Goal: Task Accomplishment & Management: Manage account settings

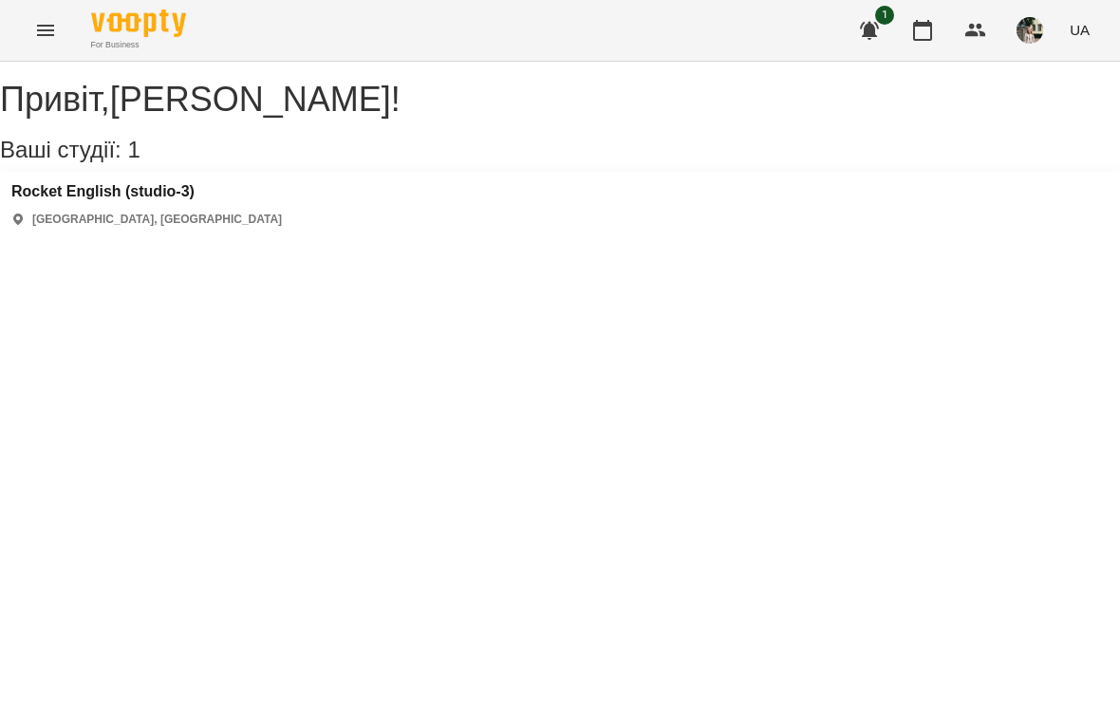
click at [926, 20] on icon "button" at bounding box center [922, 30] width 23 height 23
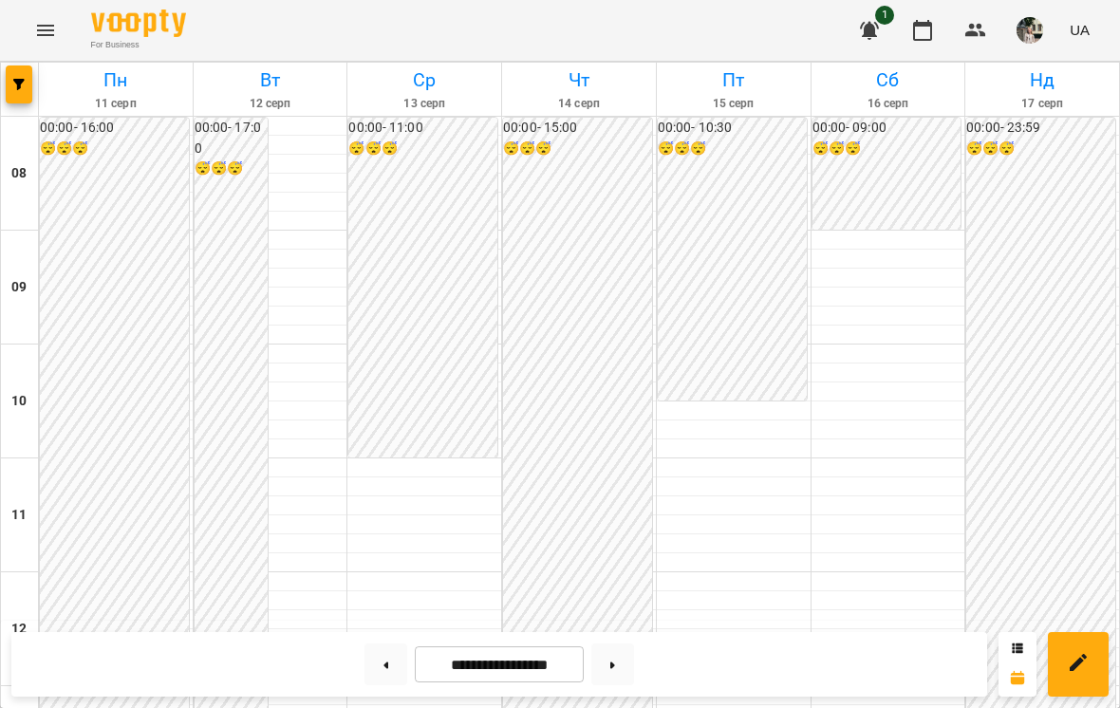
scroll to position [938, 0]
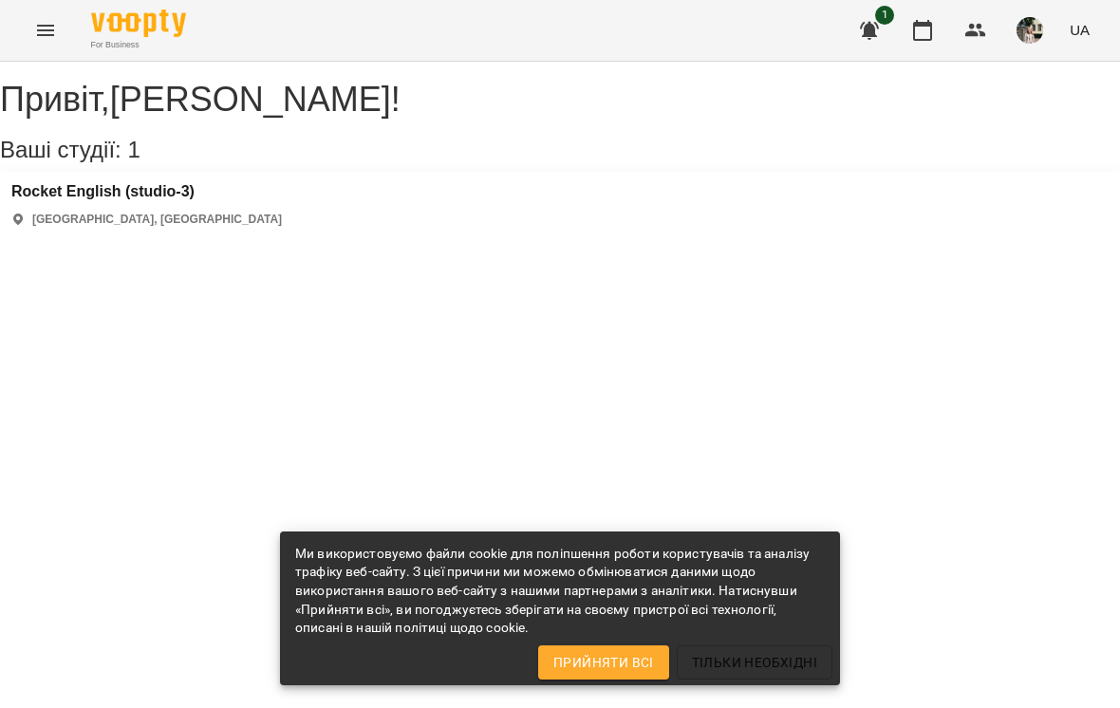
click at [916, 22] on icon "button" at bounding box center [922, 30] width 23 height 23
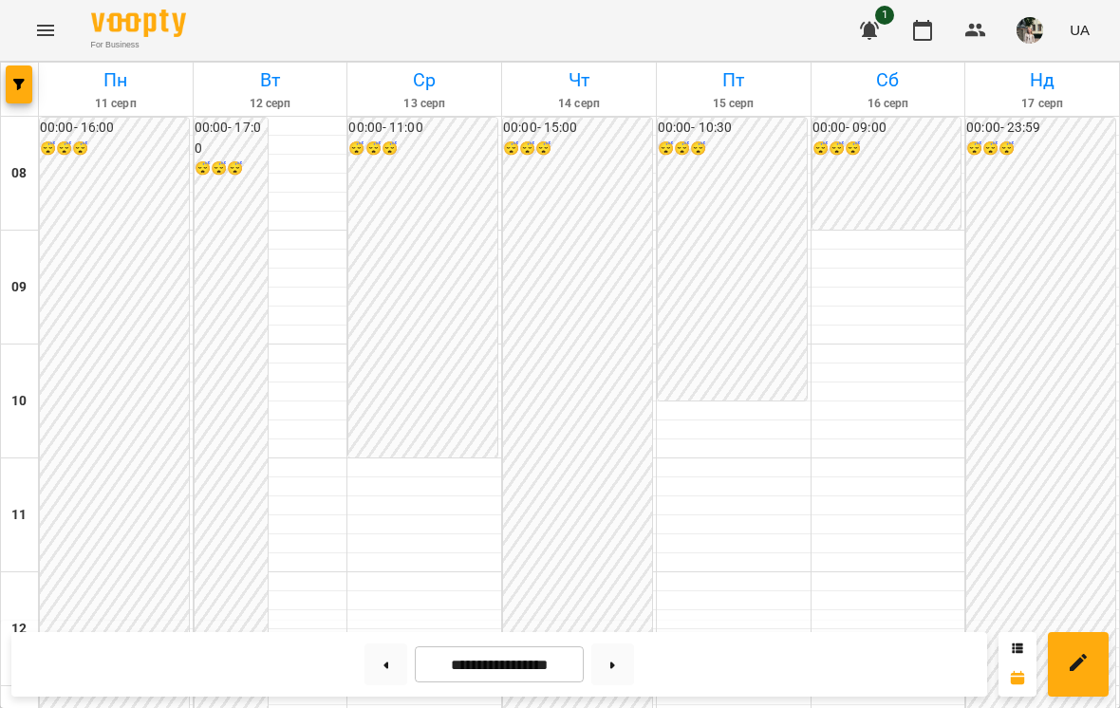
scroll to position [921, 0]
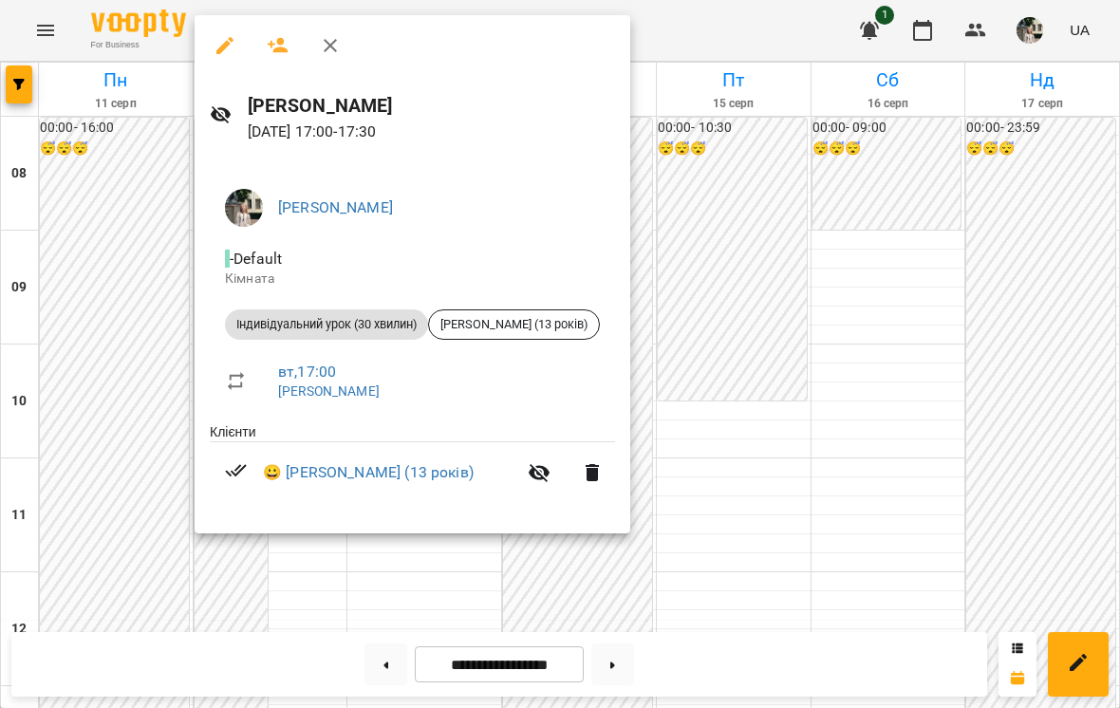
click at [719, 215] on div at bounding box center [560, 354] width 1120 height 708
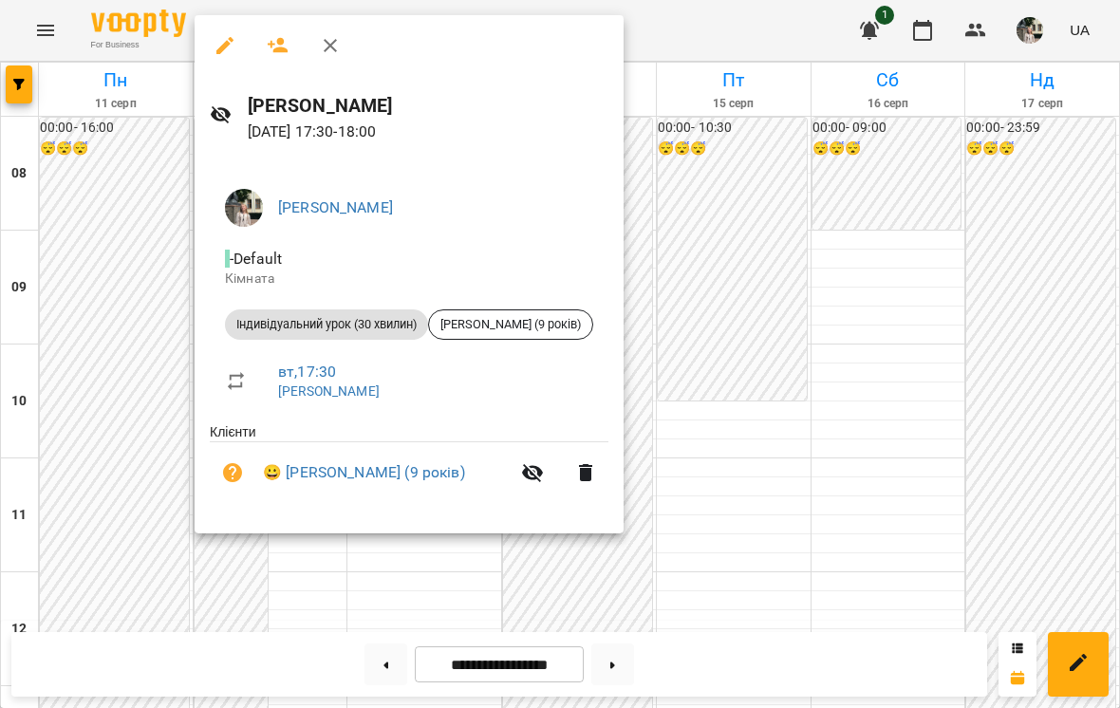
click at [768, 187] on div at bounding box center [560, 354] width 1120 height 708
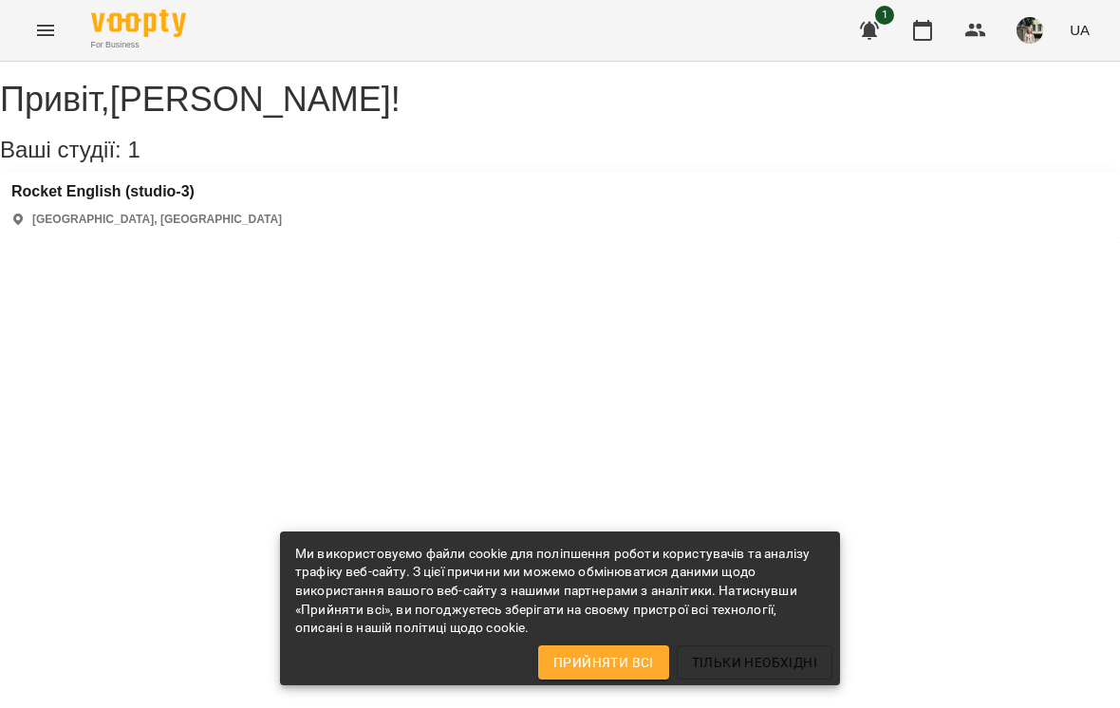
click at [917, 43] on button "button" at bounding box center [923, 31] width 46 height 46
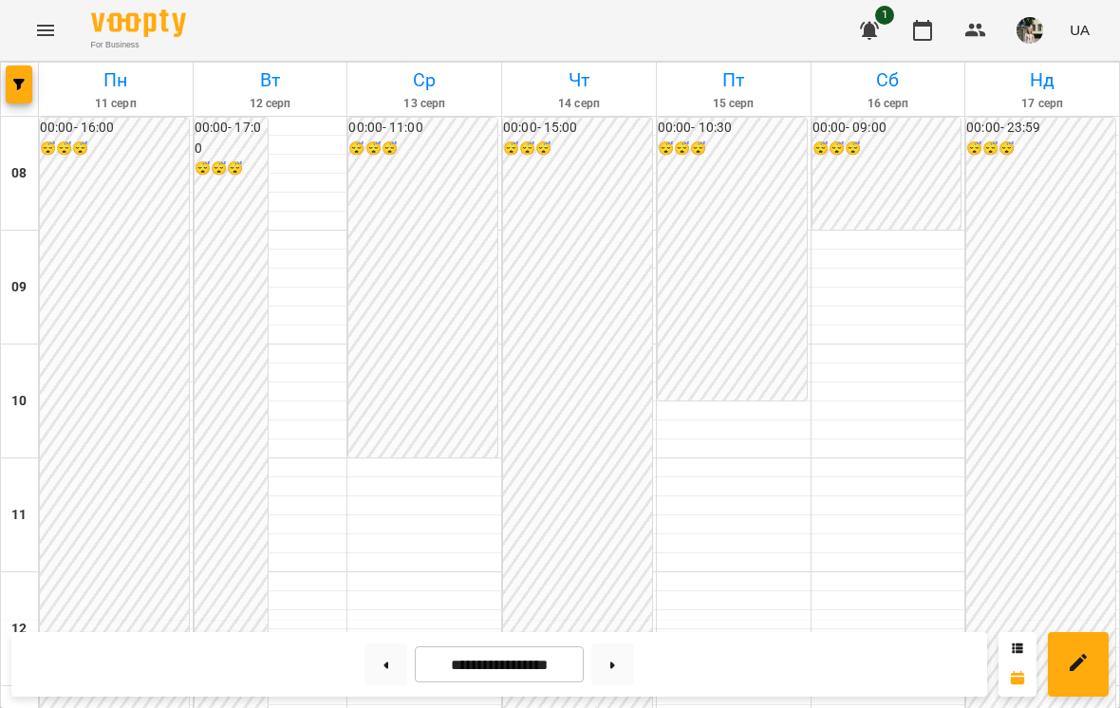
scroll to position [898, 0]
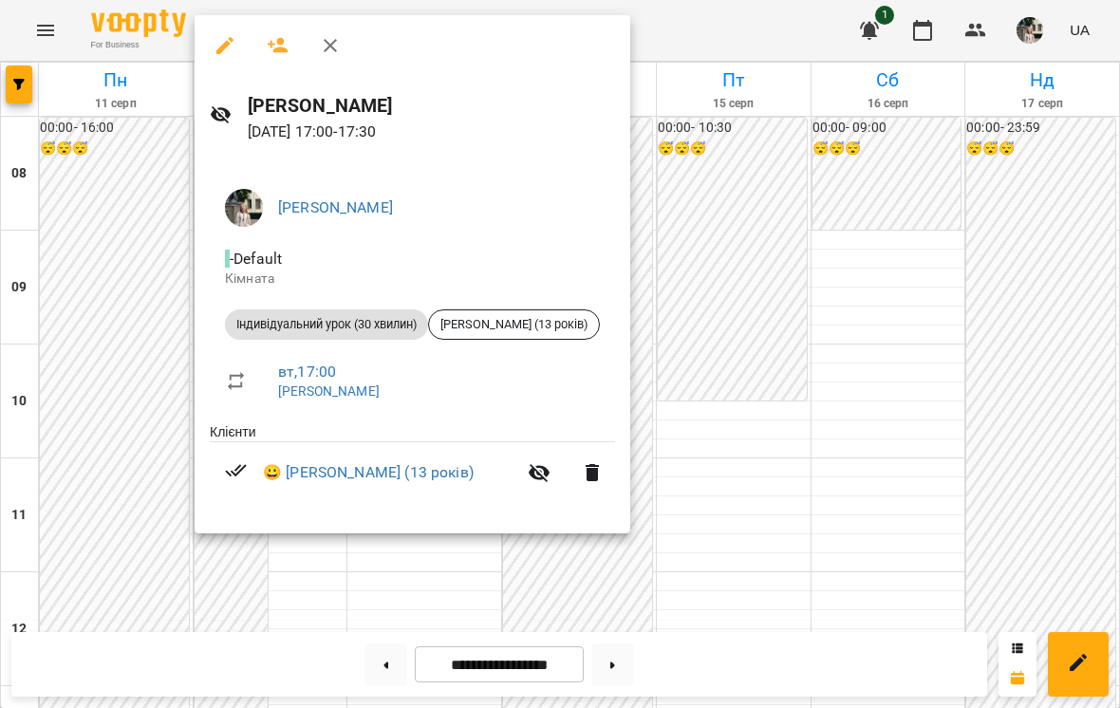
click at [1026, 349] on div at bounding box center [560, 354] width 1120 height 708
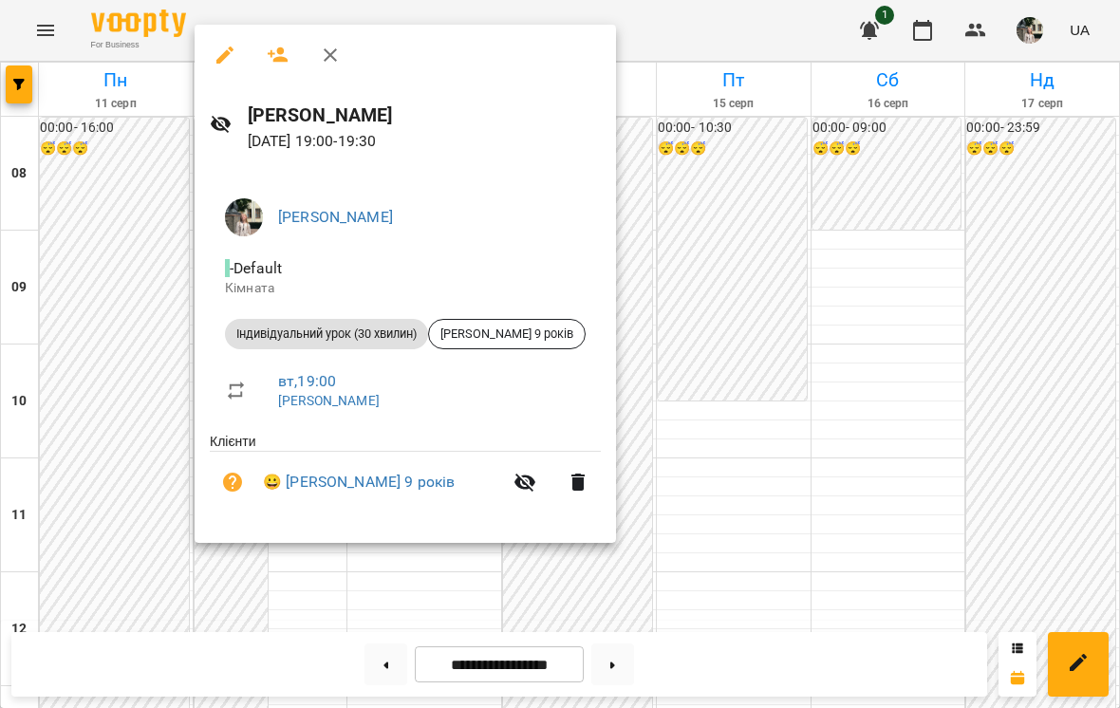
click at [963, 352] on div at bounding box center [560, 354] width 1120 height 708
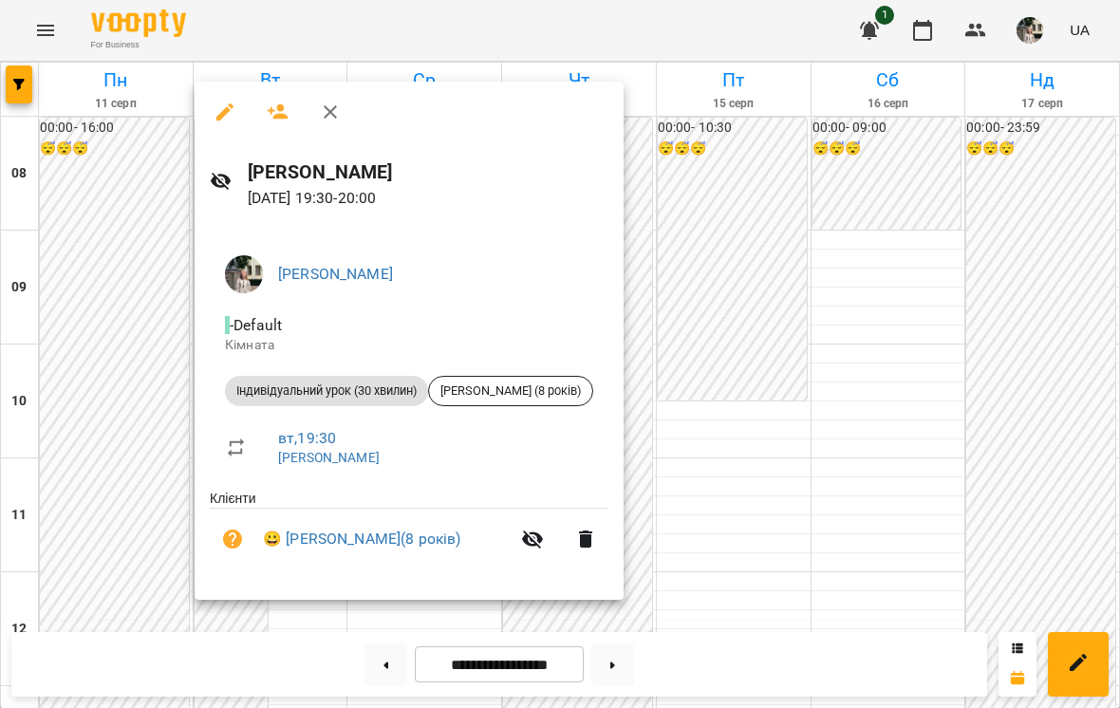
click at [855, 348] on div at bounding box center [560, 354] width 1120 height 708
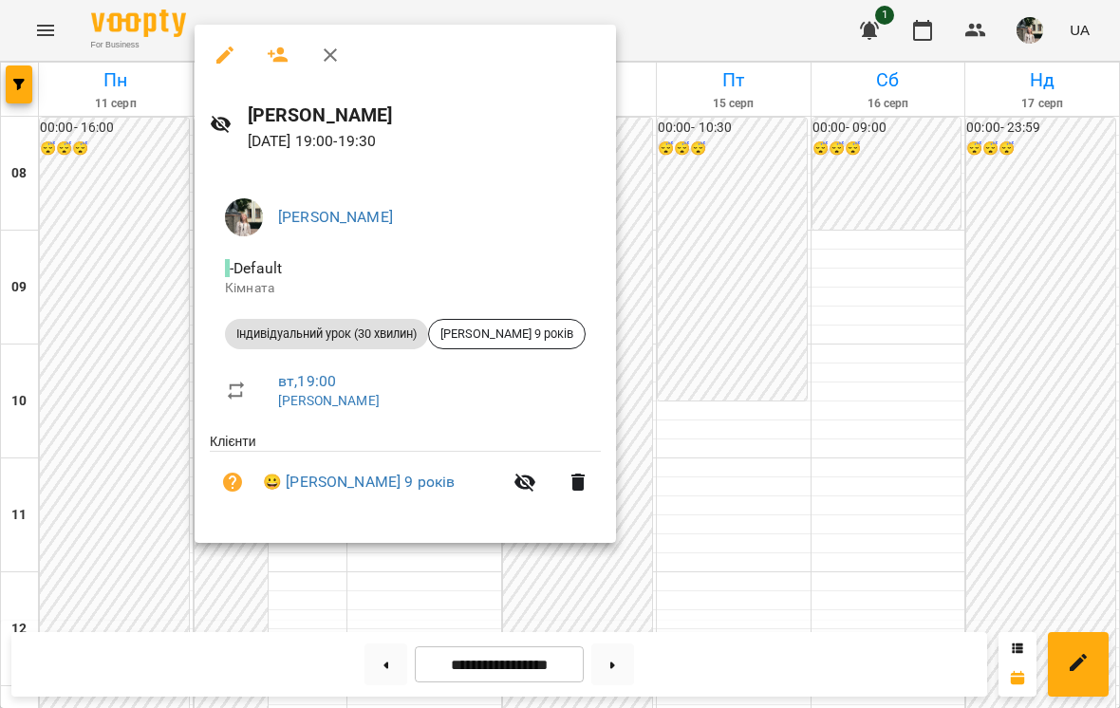
click at [843, 244] on div at bounding box center [560, 354] width 1120 height 708
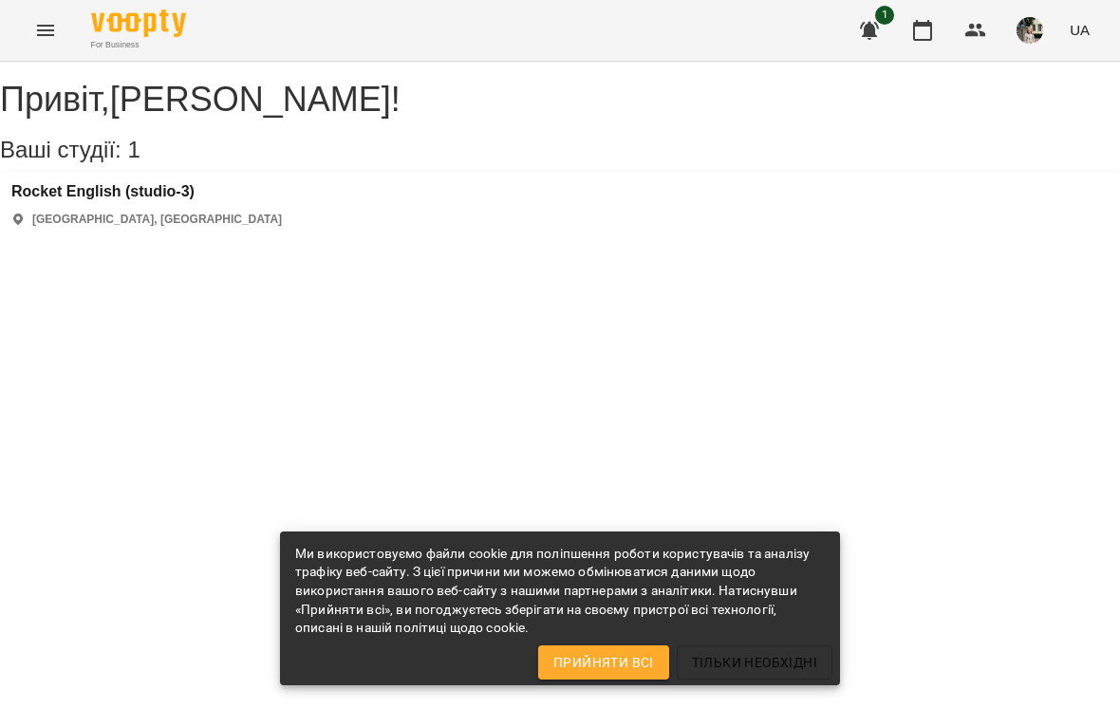
click at [939, 34] on button "button" at bounding box center [923, 31] width 46 height 46
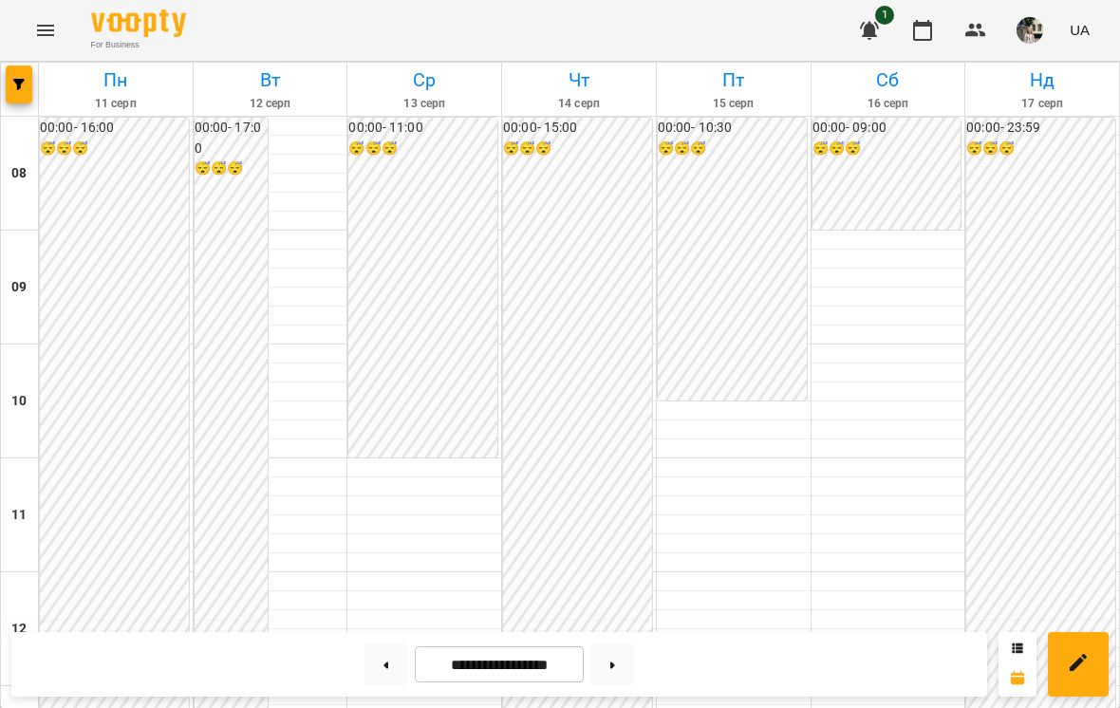
scroll to position [281, 0]
click at [371, 647] on button at bounding box center [385, 665] width 43 height 42
type input "**********"
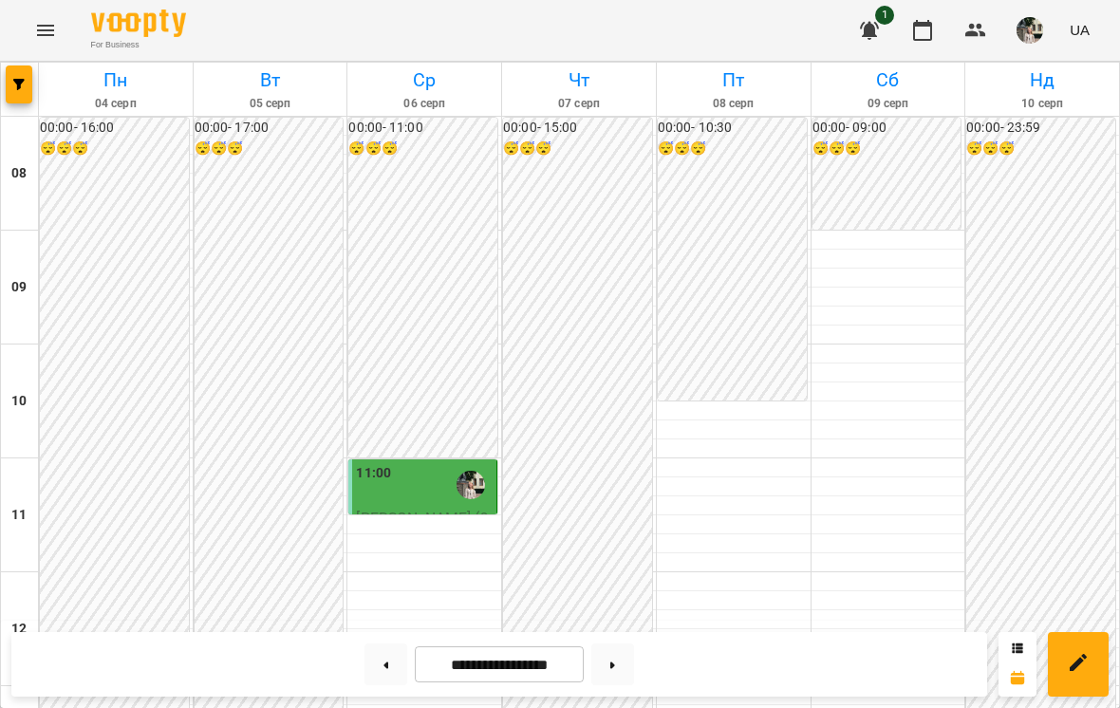
scroll to position [600, 0]
